Goal: Find specific page/section: Find specific page/section

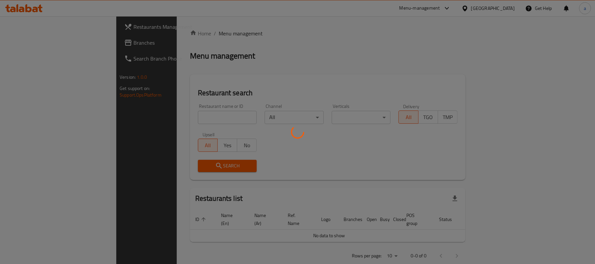
click at [464, 35] on div at bounding box center [297, 132] width 595 height 264
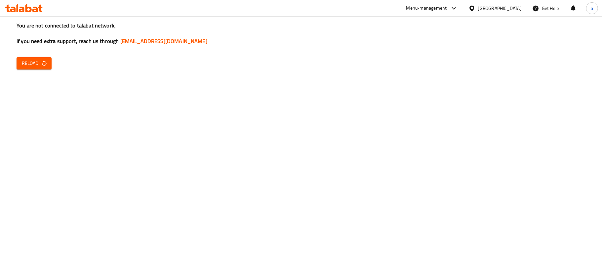
click at [478, 9] on div at bounding box center [473, 8] width 10 height 7
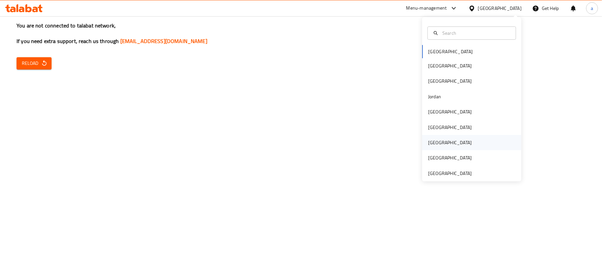
click at [430, 140] on div "Qatar" at bounding box center [450, 142] width 44 height 7
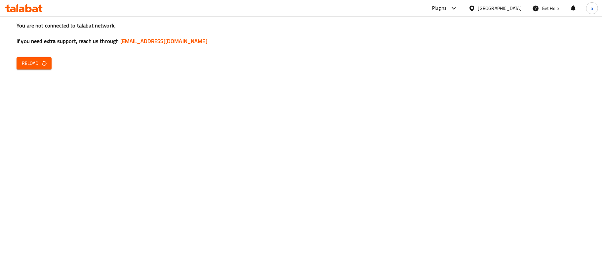
click at [340, 63] on div "You are not connected to talabat network, If you need extra support, reach us t…" at bounding box center [301, 132] width 602 height 264
drag, startPoint x: 40, startPoint y: 65, endPoint x: 87, endPoint y: 70, distance: 47.9
click at [40, 65] on span "Reload" at bounding box center [34, 63] width 24 height 8
click at [37, 62] on span "Reload" at bounding box center [34, 63] width 24 height 8
click at [45, 64] on icon "button" at bounding box center [44, 63] width 7 height 7
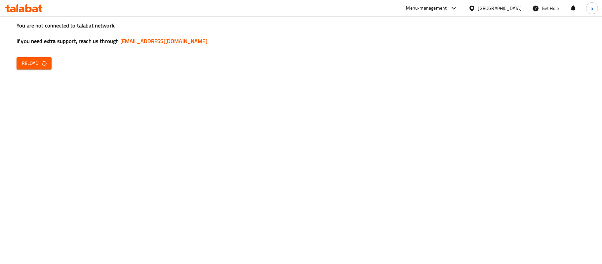
click at [37, 63] on span "Reload" at bounding box center [34, 63] width 24 height 8
click at [37, 64] on span "Reload" at bounding box center [34, 63] width 24 height 8
click at [32, 67] on span "Reload" at bounding box center [34, 63] width 24 height 8
click at [519, 9] on div "[GEOGRAPHIC_DATA]" at bounding box center [500, 8] width 44 height 7
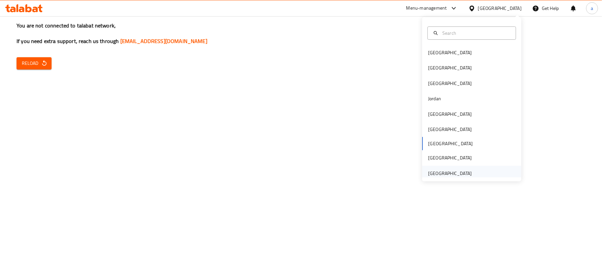
click at [446, 170] on div "United Arab Emirates" at bounding box center [450, 173] width 44 height 7
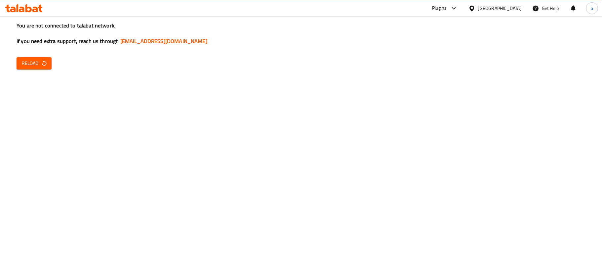
click at [22, 61] on span "Reload" at bounding box center [34, 63] width 24 height 8
click at [38, 61] on span "Reload" at bounding box center [34, 63] width 24 height 8
click at [40, 64] on span "Reload" at bounding box center [34, 63] width 24 height 8
click at [46, 64] on icon "button" at bounding box center [44, 63] width 4 height 6
click at [484, 8] on div "[GEOGRAPHIC_DATA]" at bounding box center [500, 8] width 44 height 7
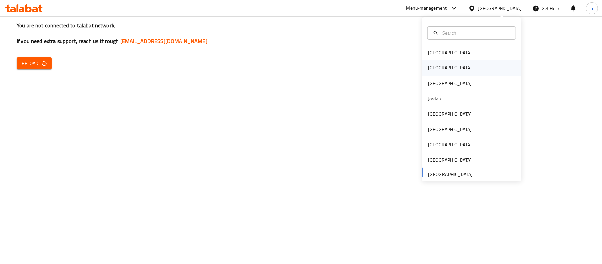
click at [428, 65] on div "[GEOGRAPHIC_DATA]" at bounding box center [450, 67] width 44 height 7
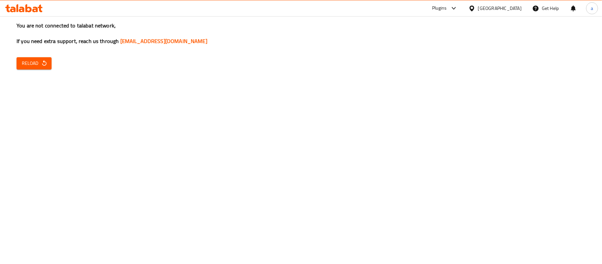
click at [458, 10] on icon at bounding box center [454, 8] width 8 height 8
click at [418, 72] on div "Product Information Management" at bounding box center [431, 75] width 68 height 7
click at [27, 60] on span "Reload" at bounding box center [34, 63] width 24 height 8
drag, startPoint x: 474, startPoint y: 8, endPoint x: 467, endPoint y: 15, distance: 9.4
click at [447, 8] on div "Menu-management" at bounding box center [426, 8] width 41 height 8
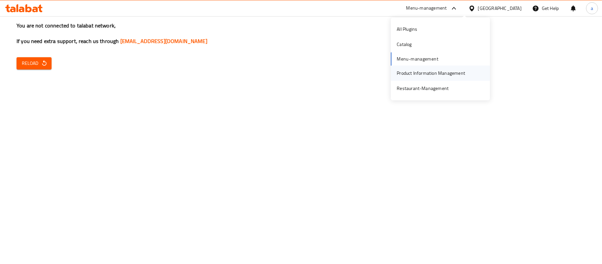
click at [418, 72] on div "Product Information Management" at bounding box center [431, 72] width 68 height 7
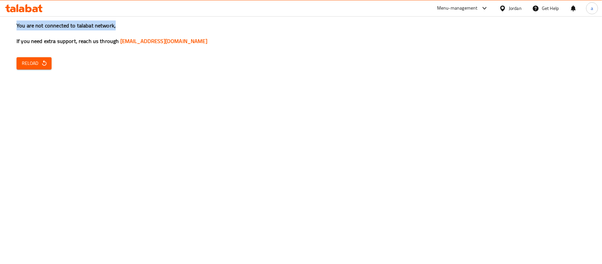
drag, startPoint x: 13, startPoint y: 23, endPoint x: 120, endPoint y: 23, distance: 107.1
click at [120, 23] on div "You are not connected to talabat network, If you need extra support, reach us t…" at bounding box center [301, 132] width 602 height 264
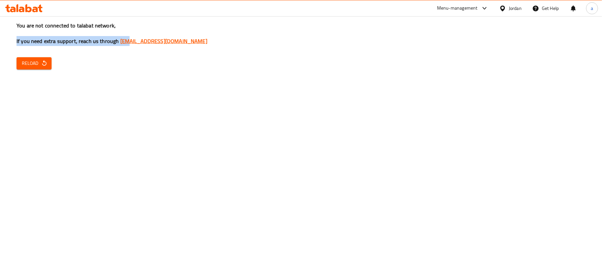
drag, startPoint x: 15, startPoint y: 43, endPoint x: 151, endPoint y: 42, distance: 135.5
click at [128, 42] on div "You are not connected to talabat network, If you need extra support, reach us t…" at bounding box center [301, 132] width 602 height 264
click at [22, 66] on span "Reload" at bounding box center [34, 63] width 24 height 8
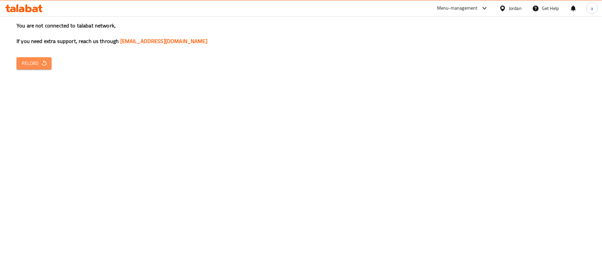
click at [36, 62] on span "Reload" at bounding box center [34, 63] width 24 height 8
click at [36, 57] on button "Reload" at bounding box center [34, 63] width 35 height 12
